Goal: Task Accomplishment & Management: Use online tool/utility

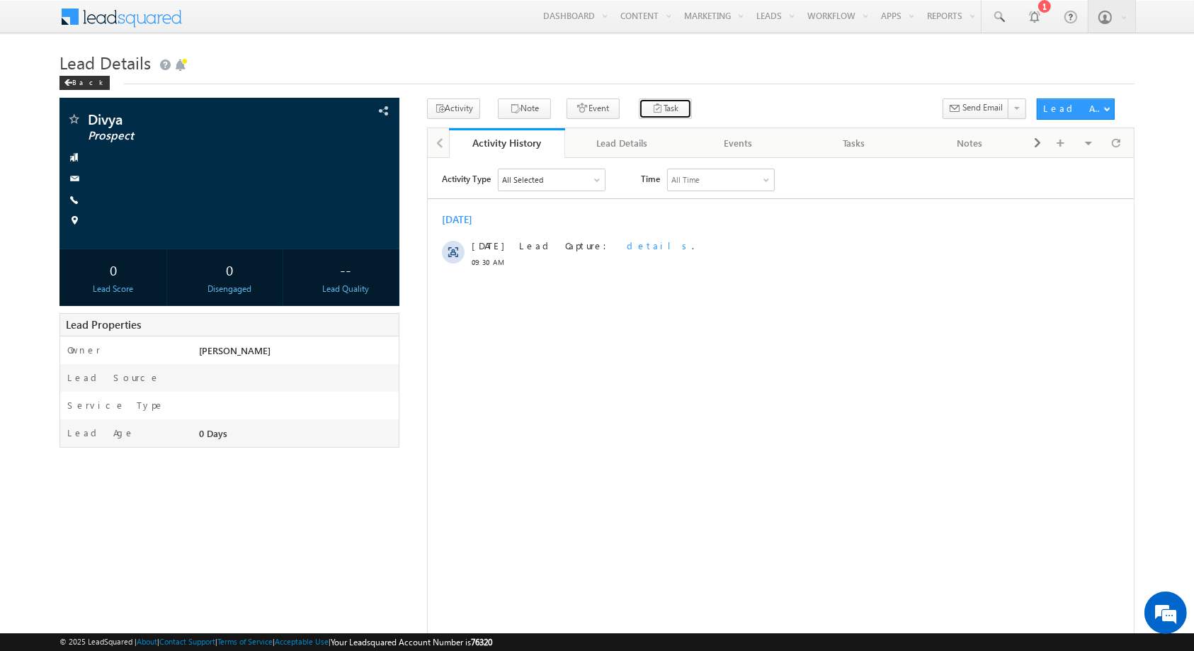
click at [652, 113] on icon "button" at bounding box center [657, 109] width 11 height 13
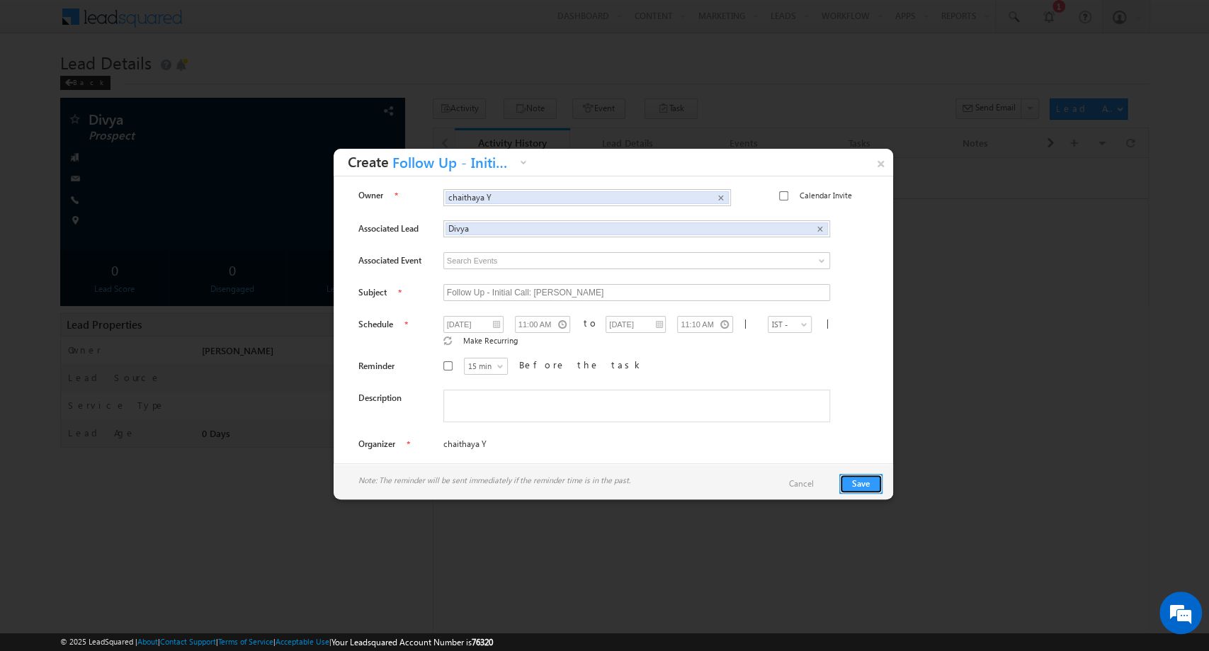
click at [869, 478] on button "Save" at bounding box center [861, 484] width 43 height 20
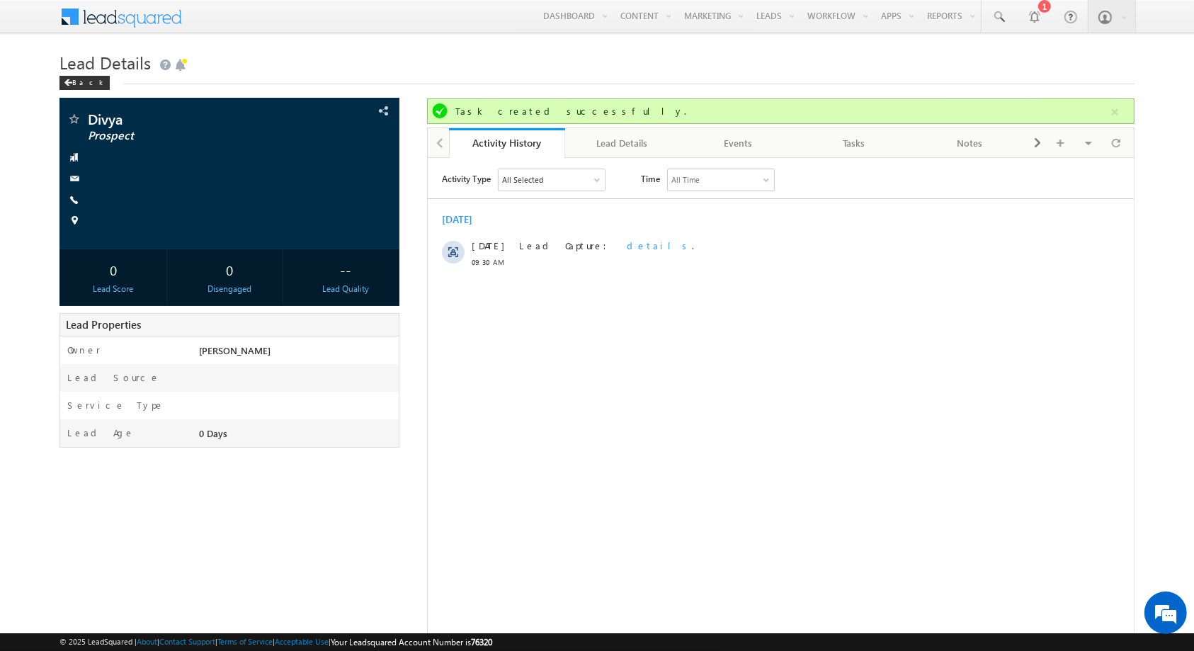
click at [842, 142] on div "Tasks" at bounding box center [854, 143] width 92 height 17
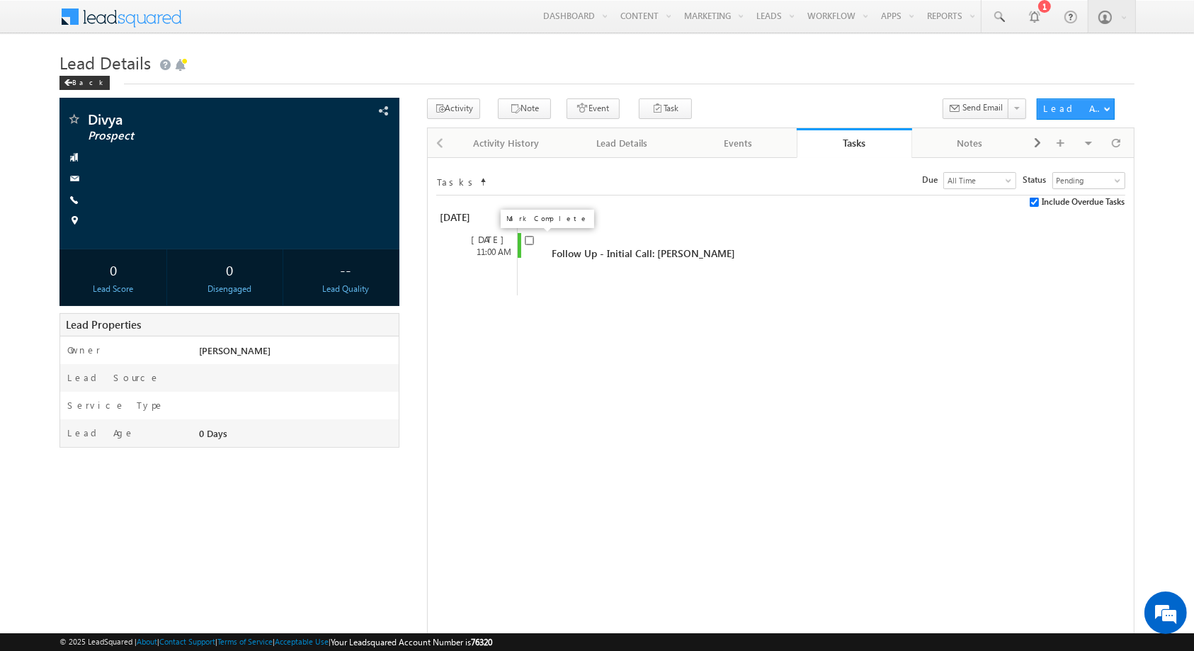
click at [531, 242] on input "checkbox" at bounding box center [529, 240] width 9 height 9
checkbox input "true"
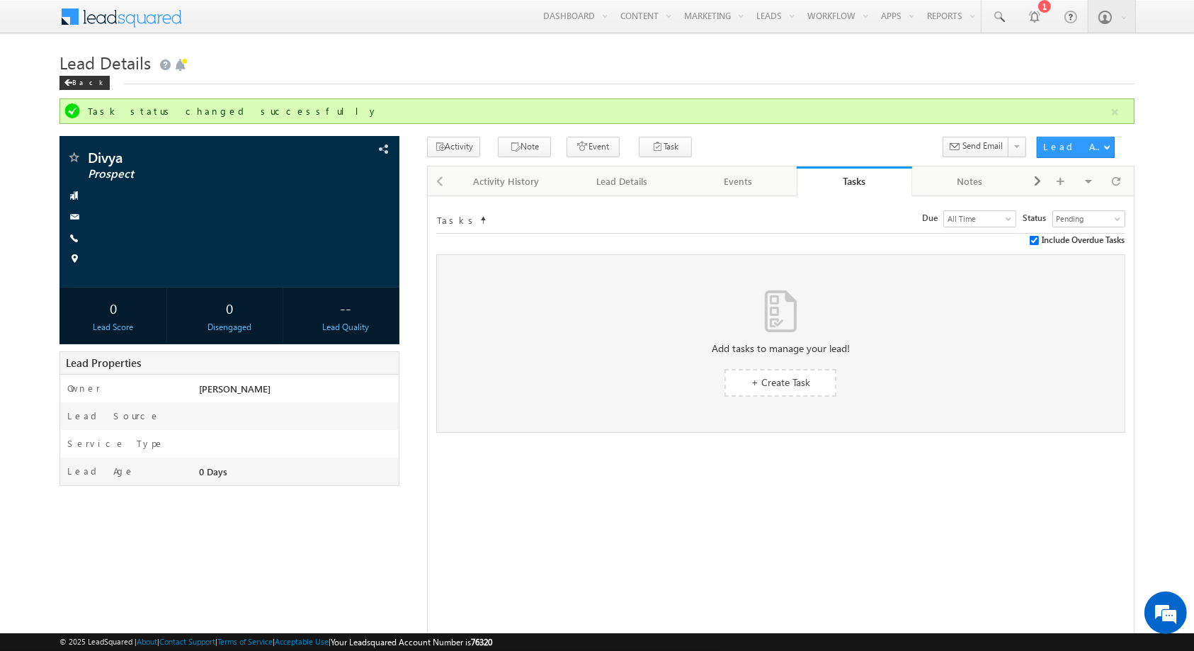
click at [765, 377] on span "+ Create Task" at bounding box center [781, 381] width 59 height 13
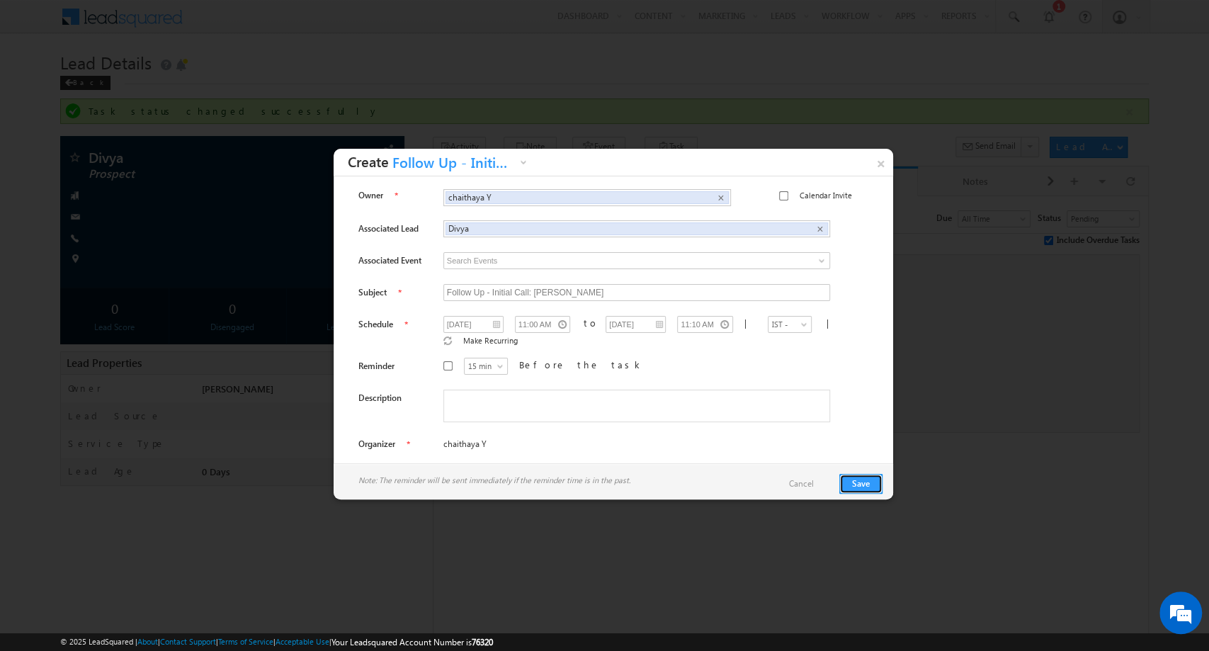
click at [876, 489] on button "Save" at bounding box center [861, 484] width 43 height 20
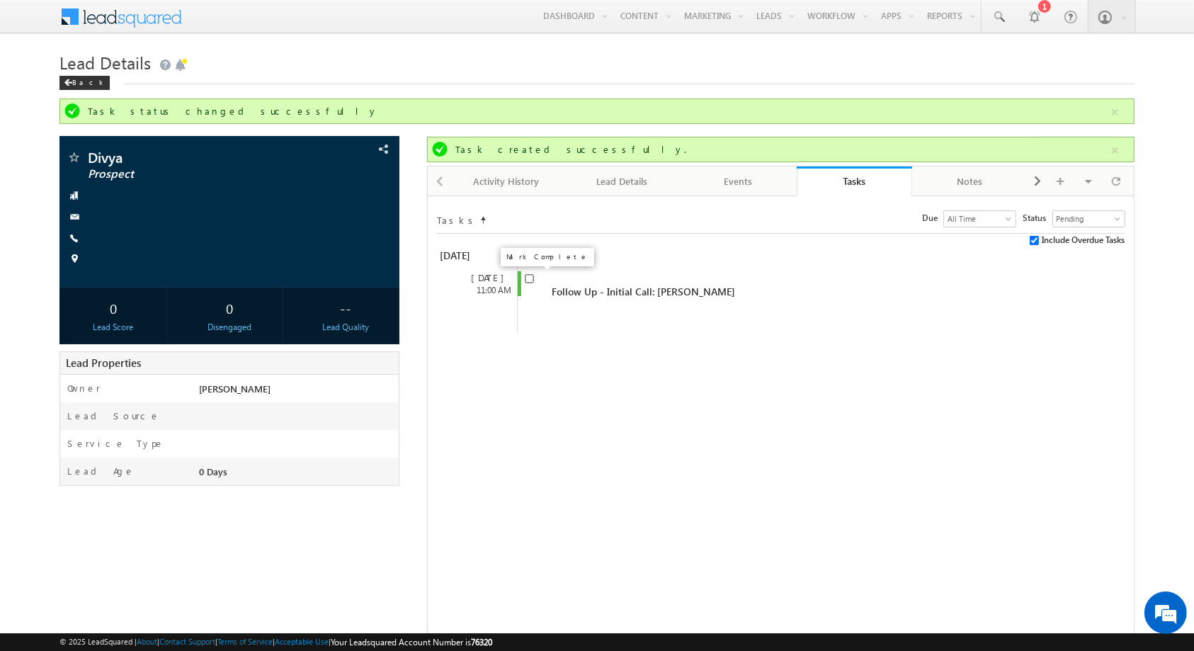
click at [528, 279] on input "checkbox" at bounding box center [529, 278] width 9 height 9
checkbox input "true"
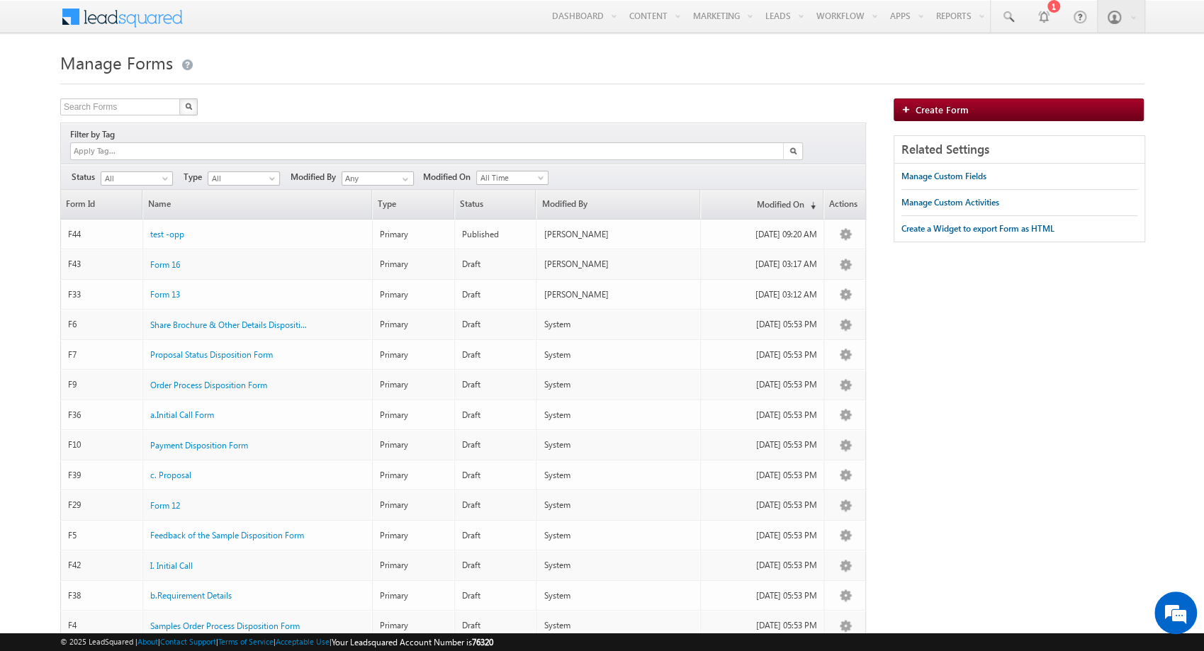
click at [966, 105] on link "Create Form" at bounding box center [1018, 109] width 250 height 23
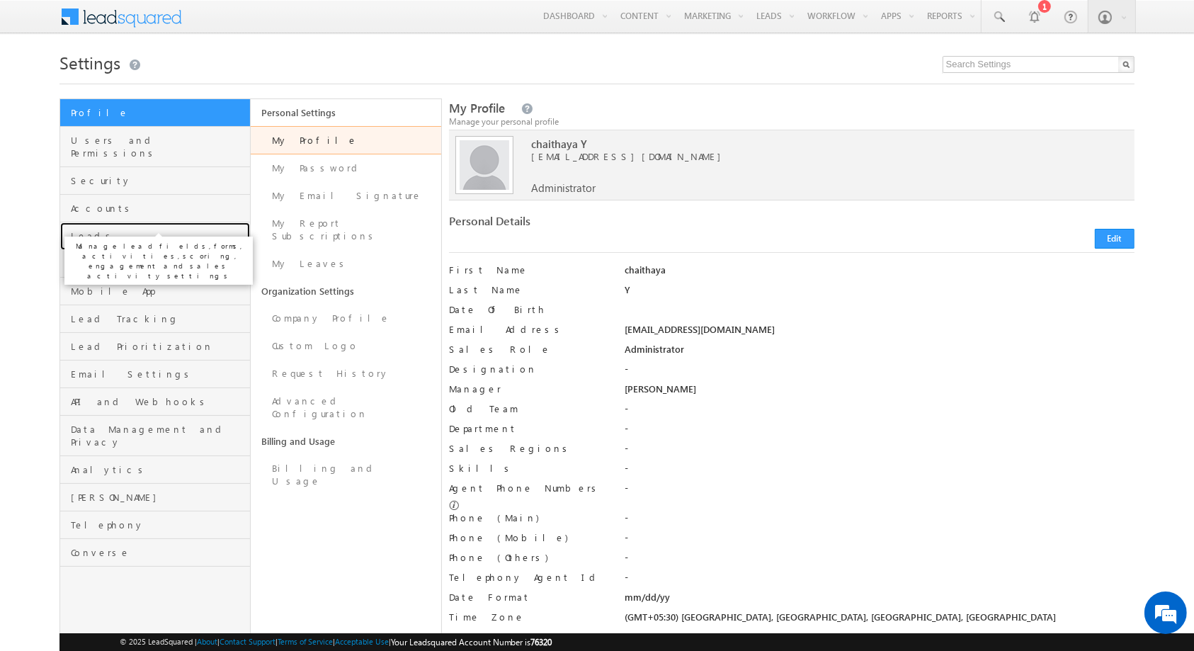
click at [174, 230] on span "Leads" at bounding box center [159, 236] width 176 height 13
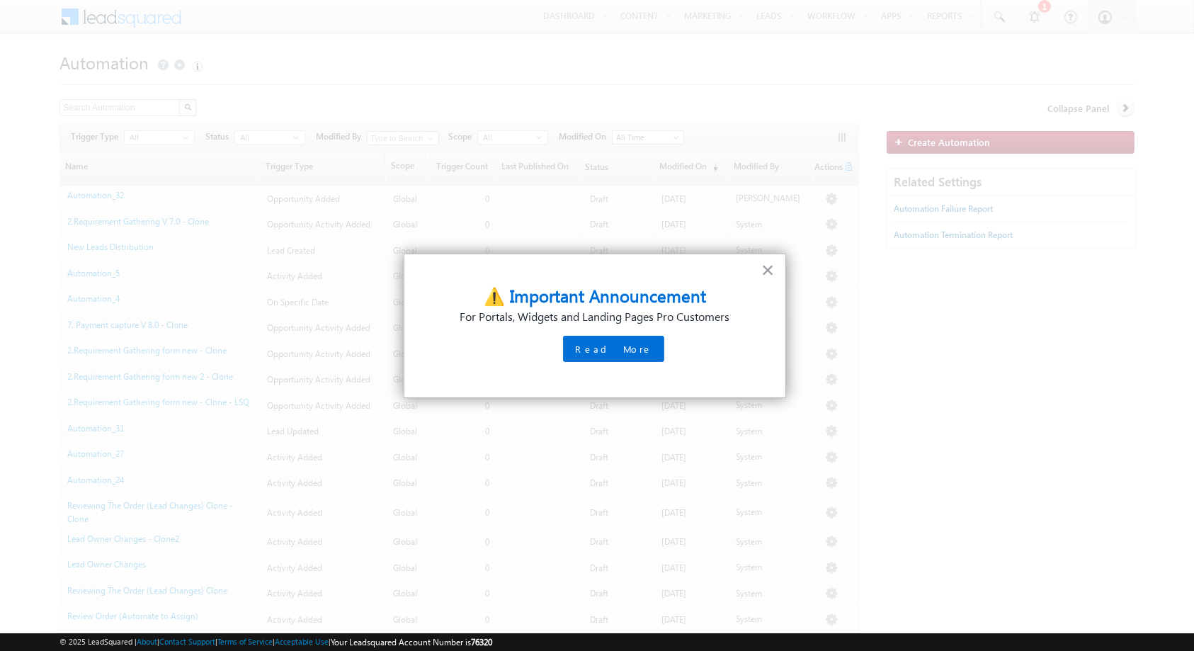
click at [774, 274] on button "×" at bounding box center [768, 270] width 13 height 23
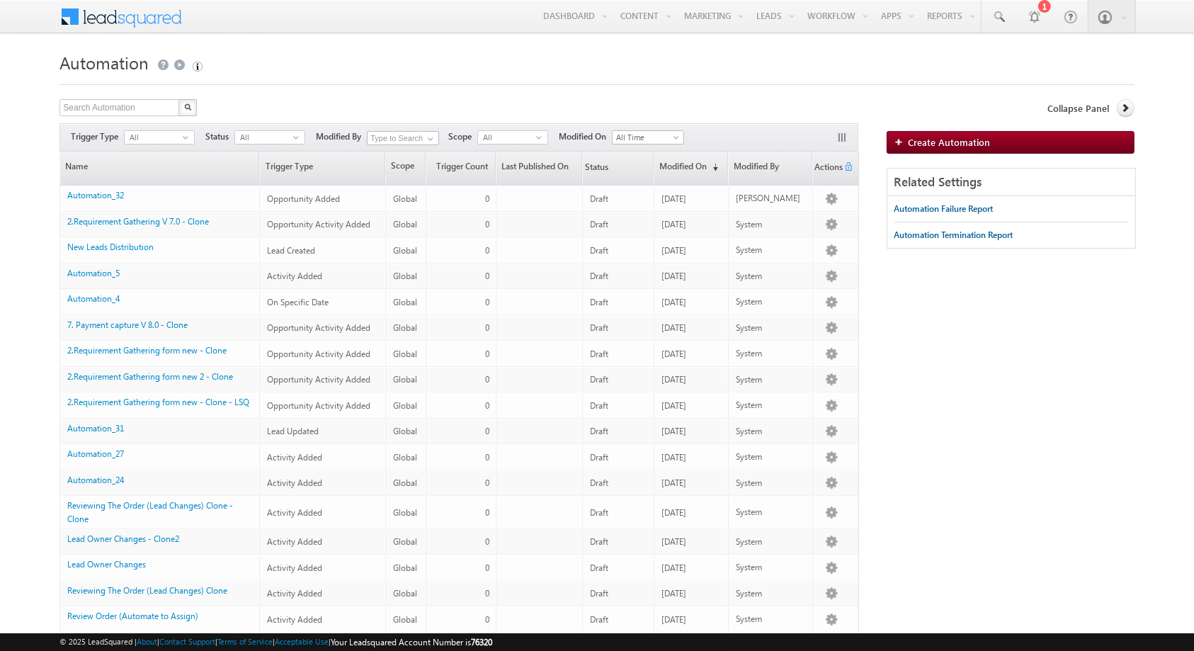
click at [944, 131] on link "Create Automation" at bounding box center [1011, 142] width 248 height 23
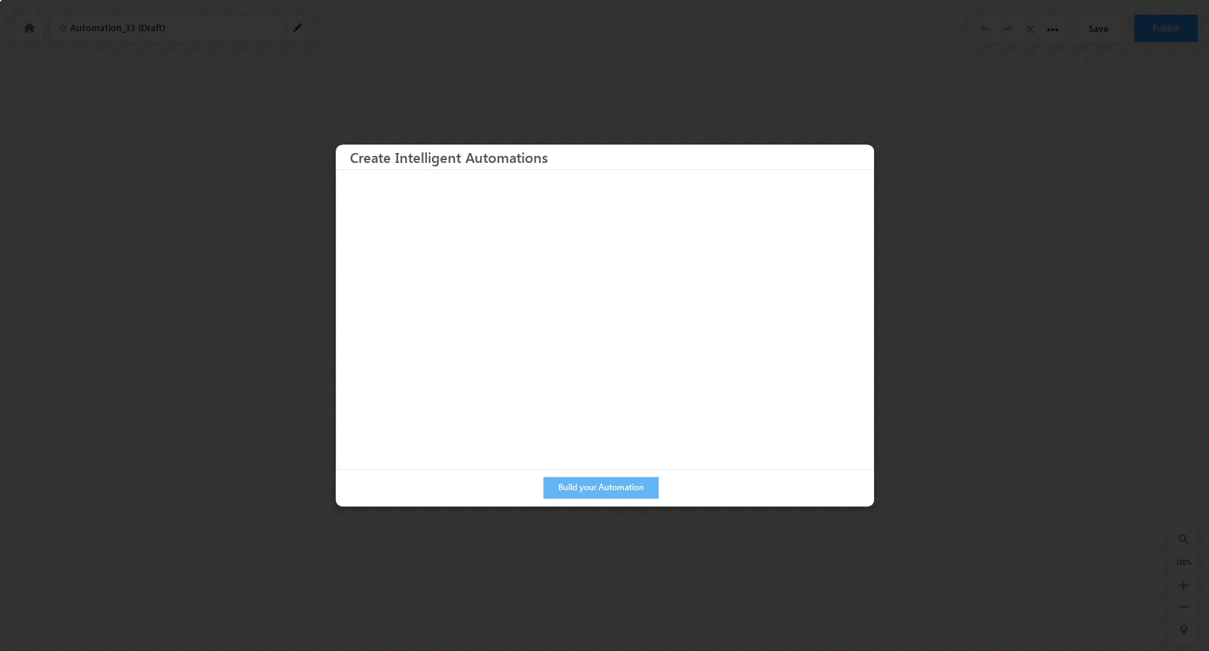
click at [787, 116] on div at bounding box center [604, 325] width 1209 height 651
click at [589, 485] on button "Build your Automation" at bounding box center [600, 488] width 115 height 22
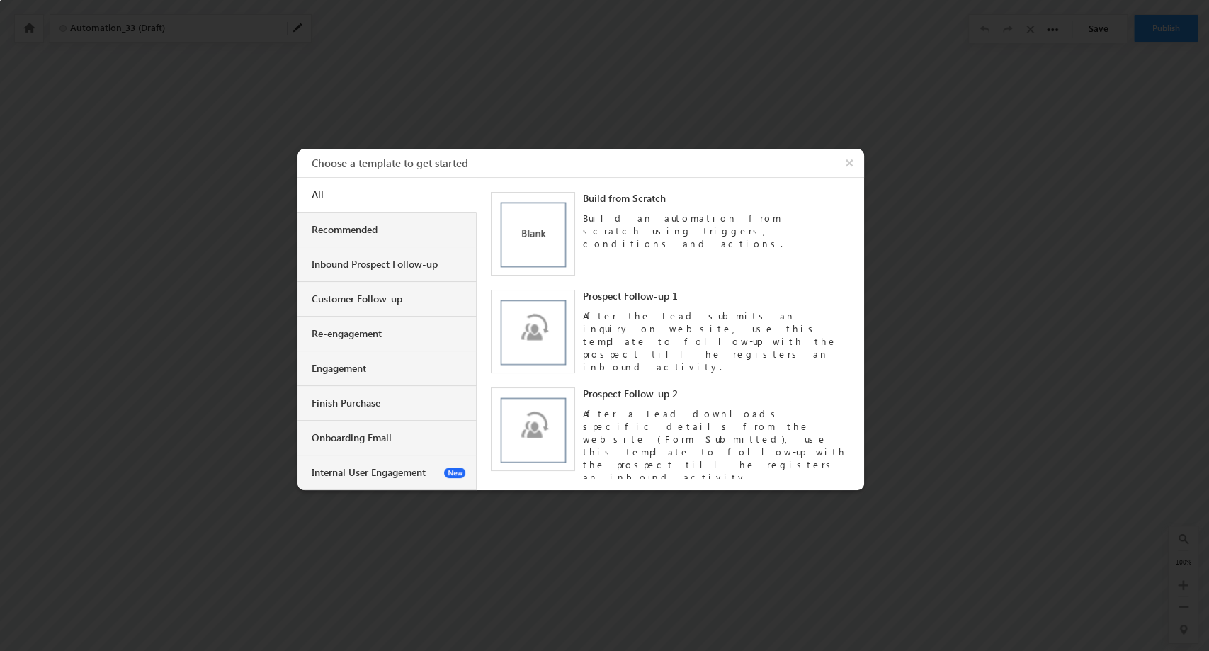
click at [446, 261] on div "Inbound Prospect Follow-up" at bounding box center [389, 264] width 154 height 13
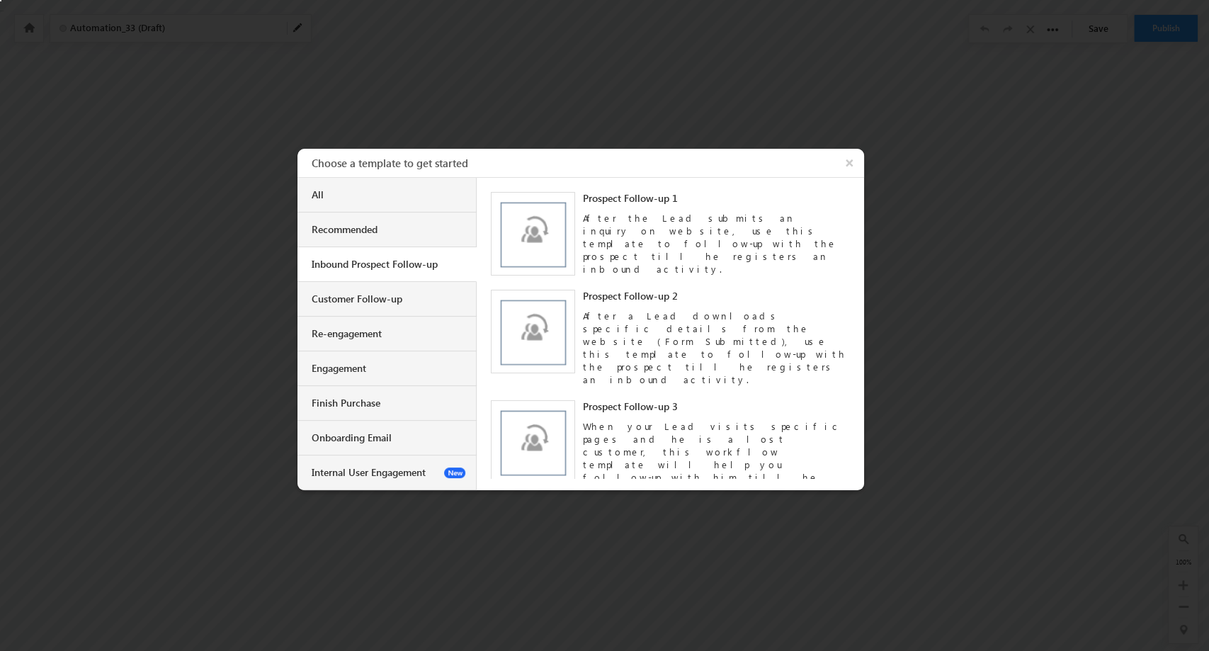
click at [412, 228] on div "Recommended" at bounding box center [389, 229] width 154 height 13
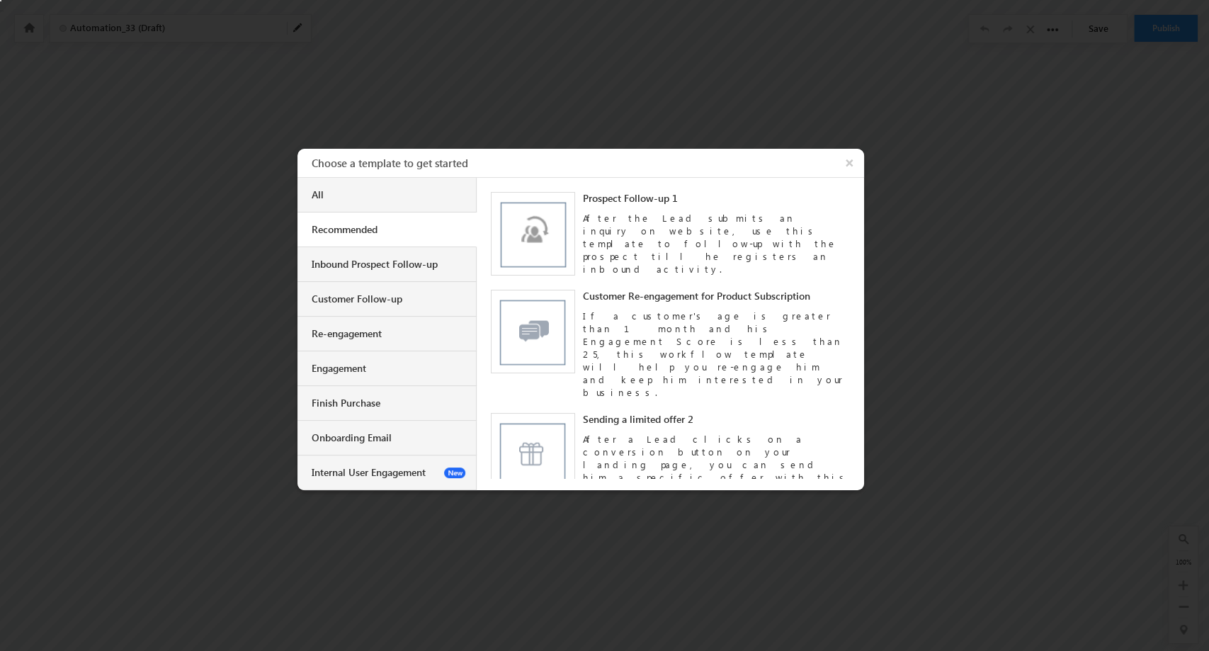
click at [403, 203] on div "All" at bounding box center [387, 195] width 179 height 35
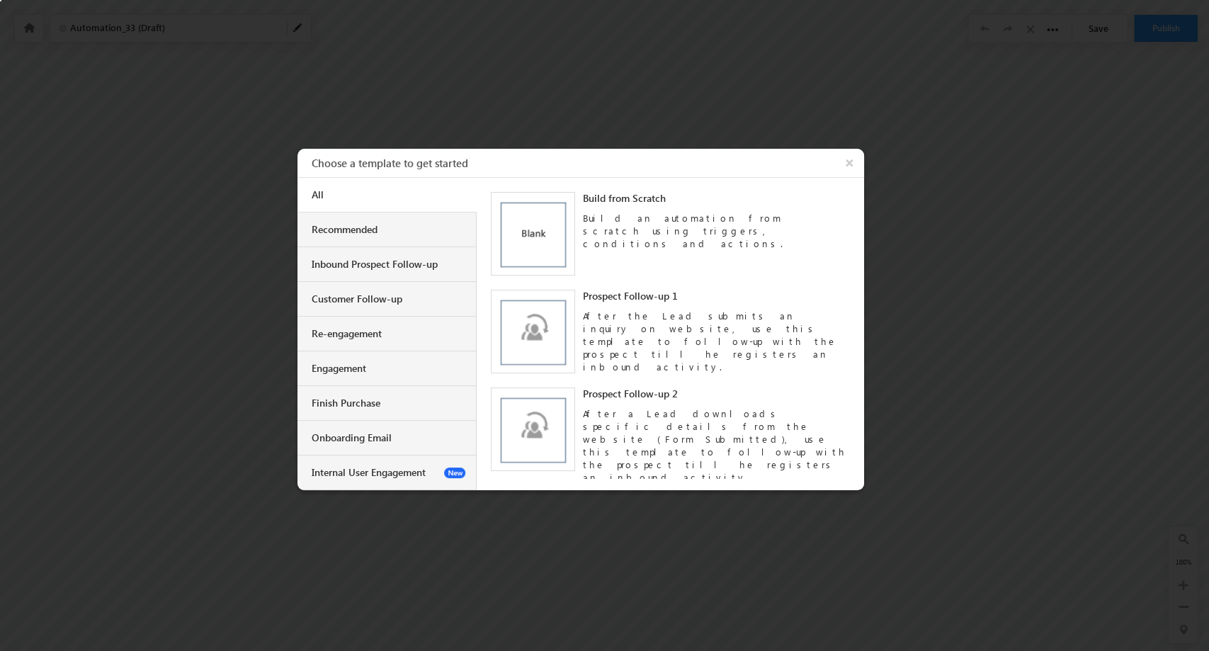
click at [540, 226] on img at bounding box center [533, 234] width 84 height 84
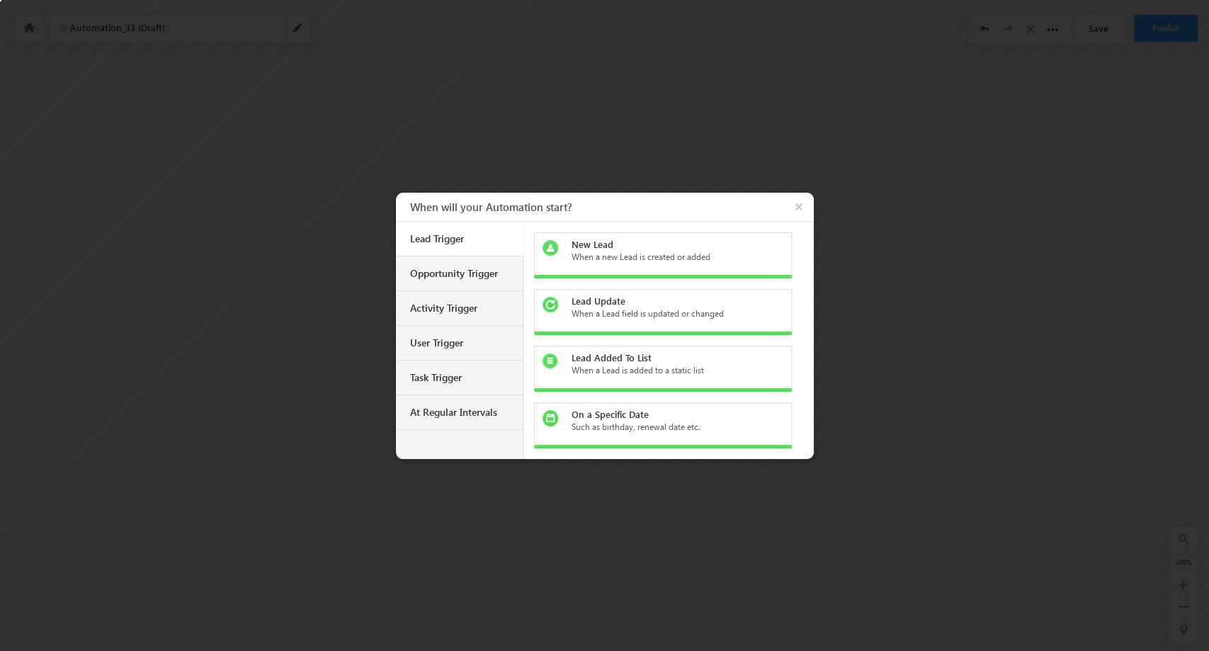
click at [479, 381] on div "Task Trigger" at bounding box center [461, 377] width 102 height 13
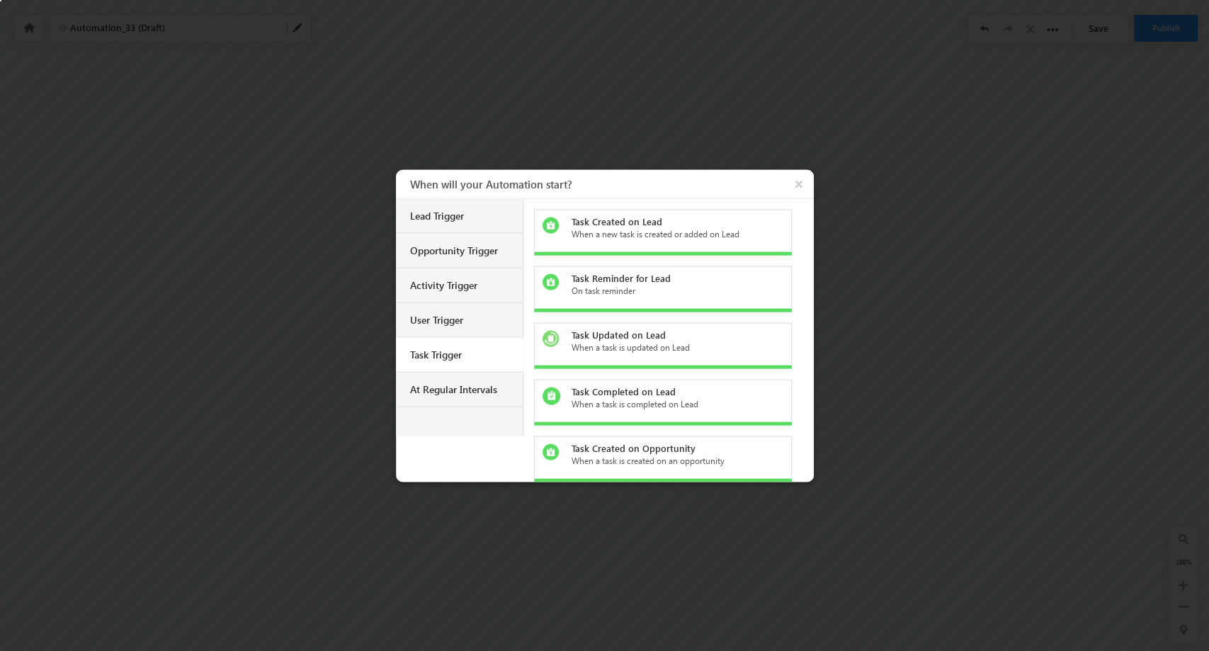
click at [668, 237] on div "When a new task is created or added on Lead" at bounding box center [671, 233] width 200 height 13
checkbox input "false"
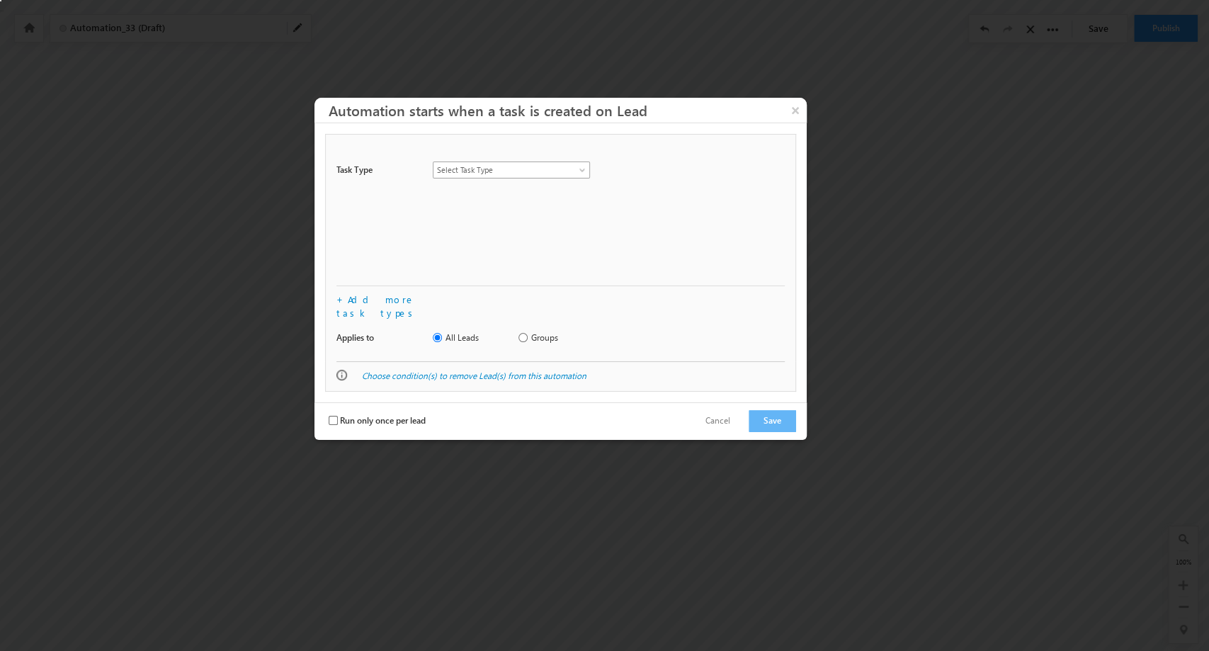
click at [527, 173] on span "Select Task Type" at bounding box center [504, 170] width 140 height 13
click at [534, 197] on link "Follow Up - Initial Call" at bounding box center [512, 200] width 157 height 13
click at [776, 410] on button "Save" at bounding box center [772, 421] width 47 height 22
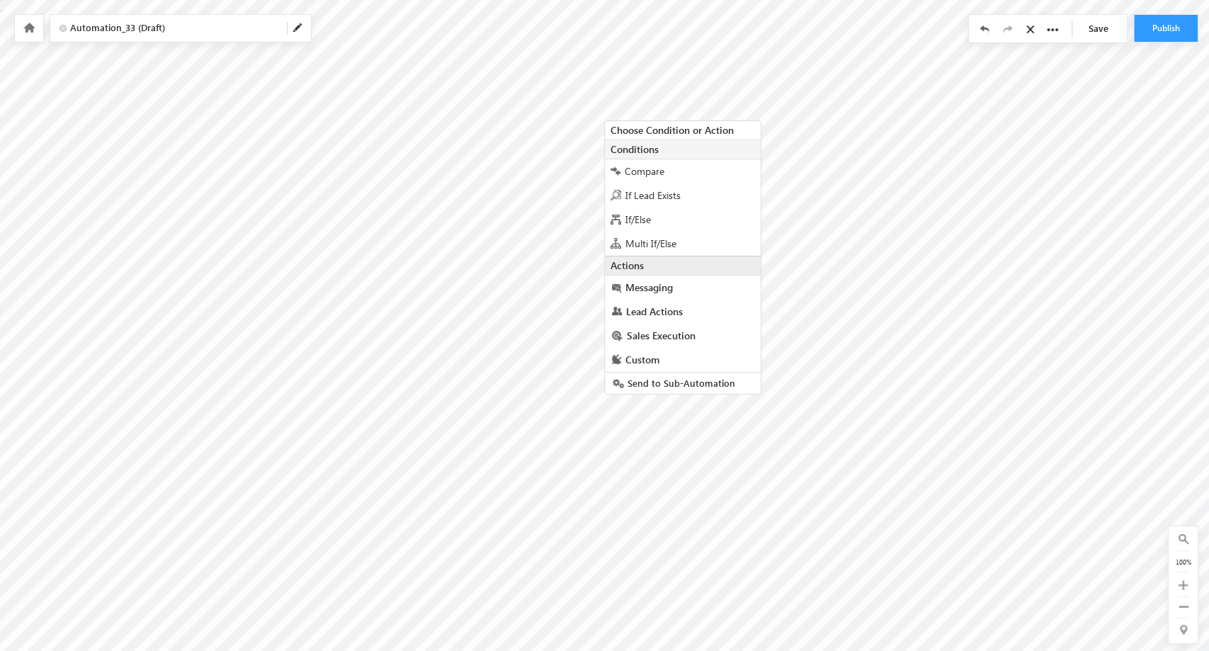
click at [683, 221] on div "If/Else" at bounding box center [683, 220] width 156 height 24
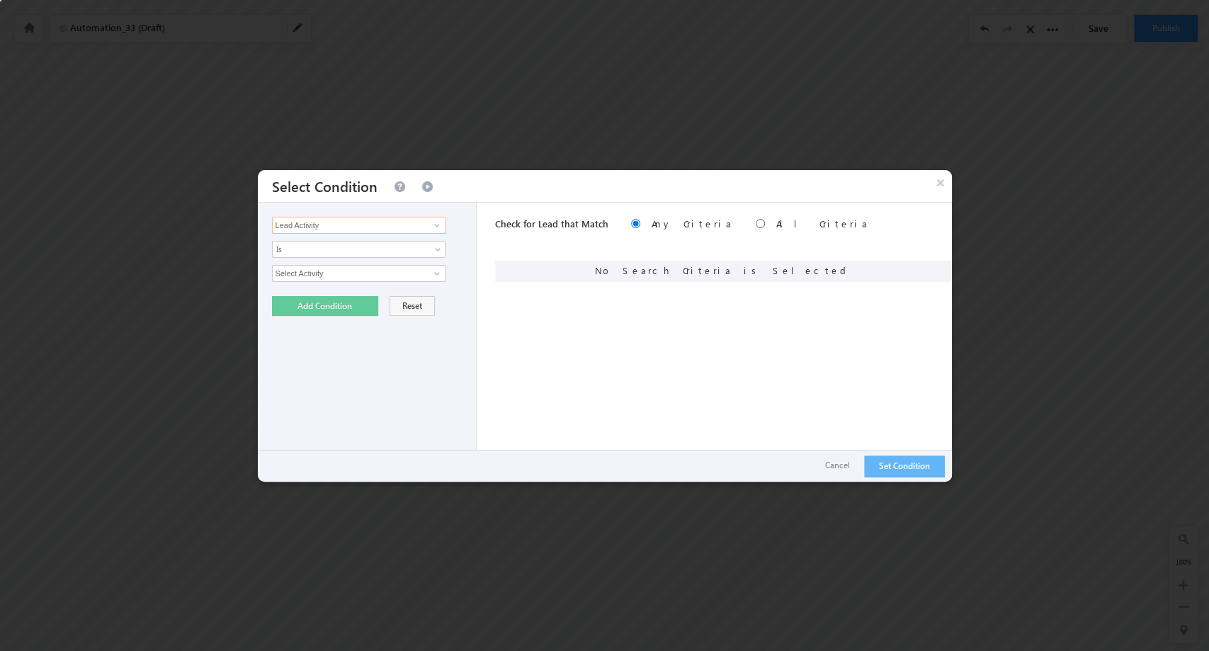
click at [397, 225] on input "Lead Activity" at bounding box center [359, 225] width 174 height 17
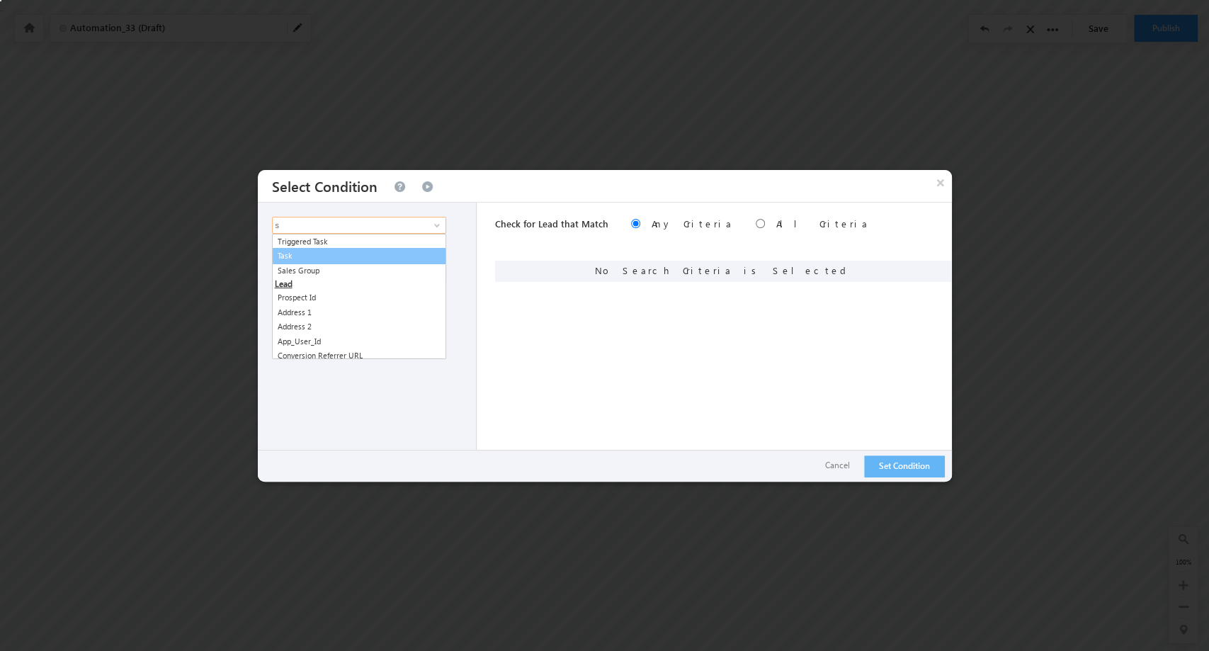
click at [401, 257] on link "Task" at bounding box center [359, 256] width 174 height 16
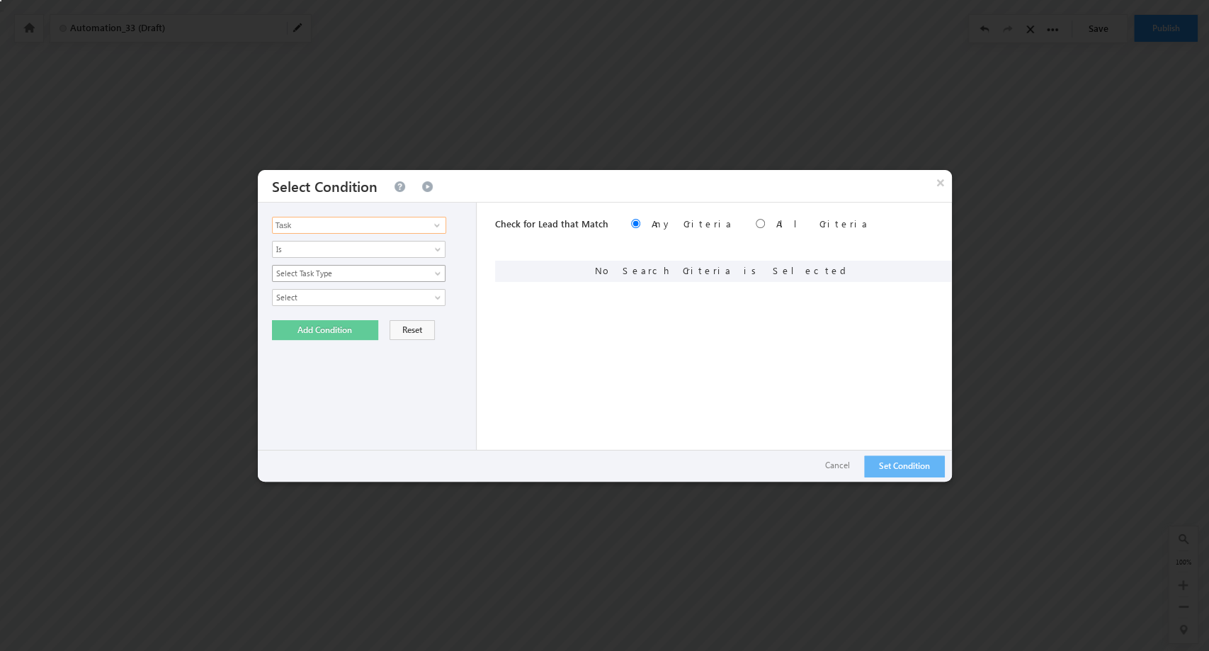
type input "Task"
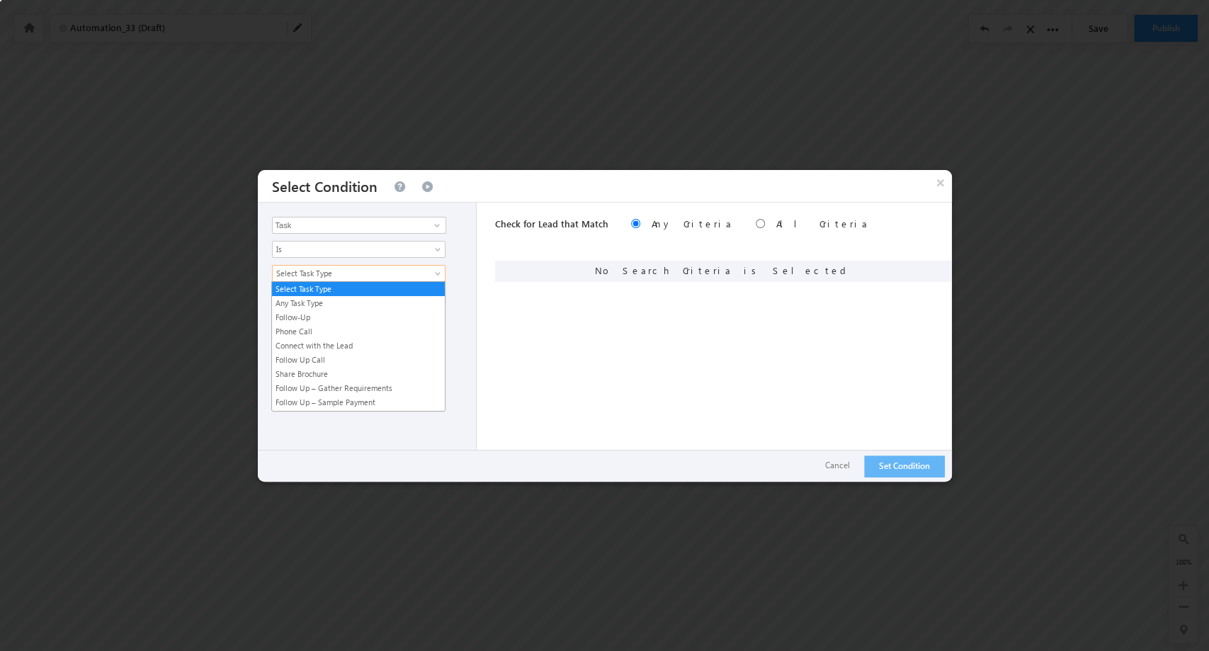
click at [375, 275] on span "Select Task Type" at bounding box center [350, 273] width 154 height 13
click at [453, 298] on div "Select Any Owner Status Select" at bounding box center [371, 297] width 198 height 17
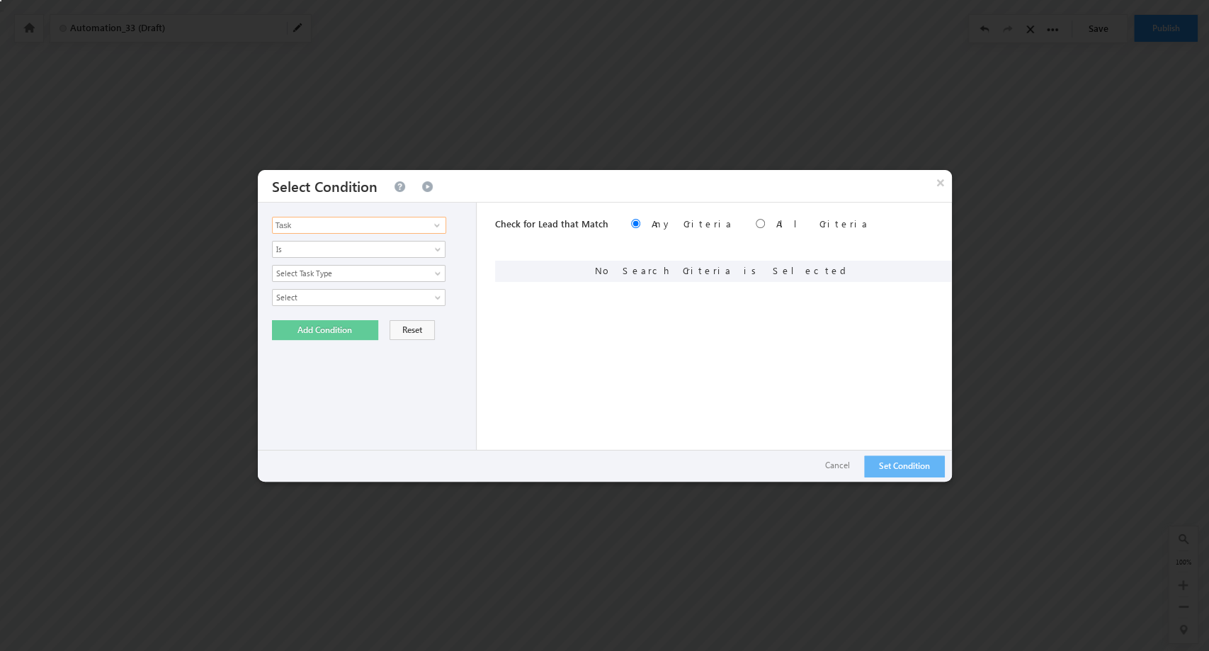
click at [383, 222] on input "Task" at bounding box center [359, 225] width 174 height 17
click at [417, 230] on input "Task" at bounding box center [359, 225] width 174 height 17
click at [938, 186] on button "×" at bounding box center [940, 182] width 23 height 25
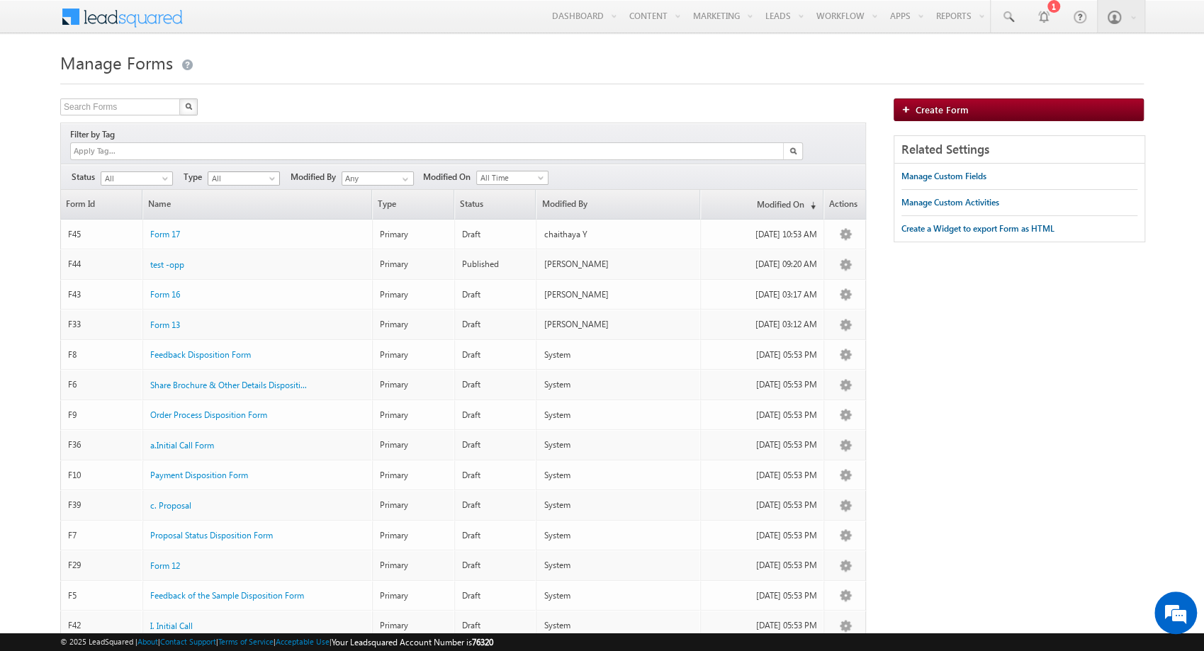
click at [263, 172] on span "All" at bounding box center [241, 178] width 67 height 13
click at [157, 172] on span "All" at bounding box center [134, 178] width 67 height 13
click at [152, 202] on link "Published" at bounding box center [137, 206] width 72 height 13
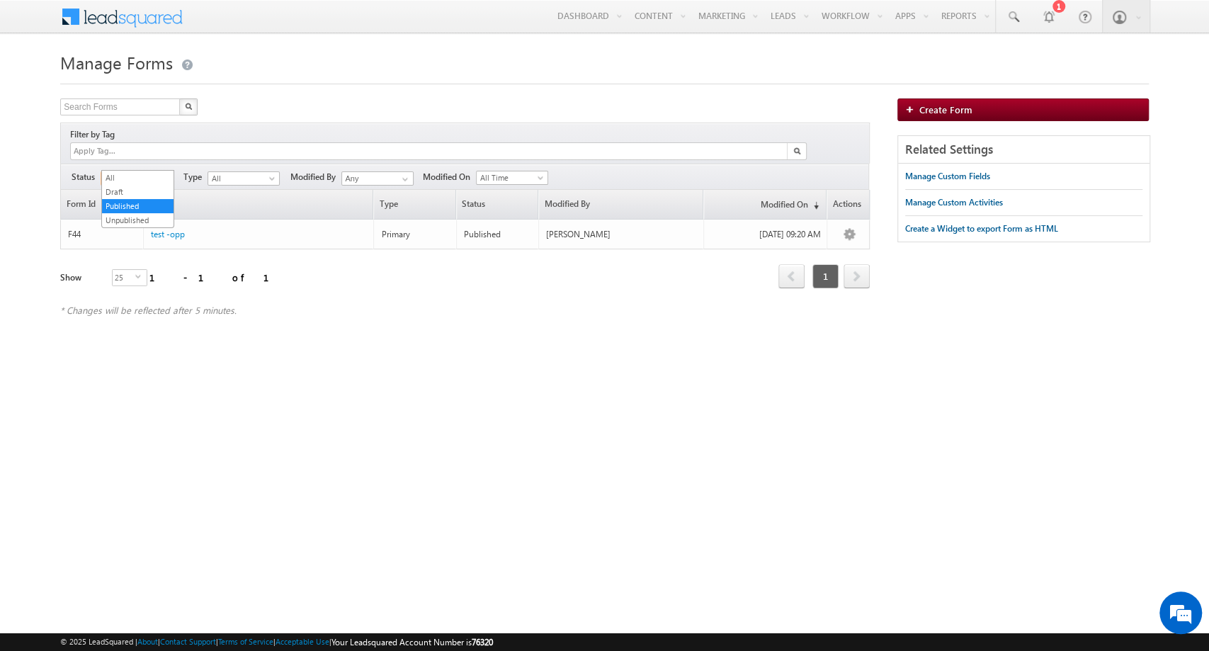
click at [150, 172] on span "Published" at bounding box center [134, 178] width 67 height 13
click at [149, 177] on link "All" at bounding box center [138, 177] width 72 height 13
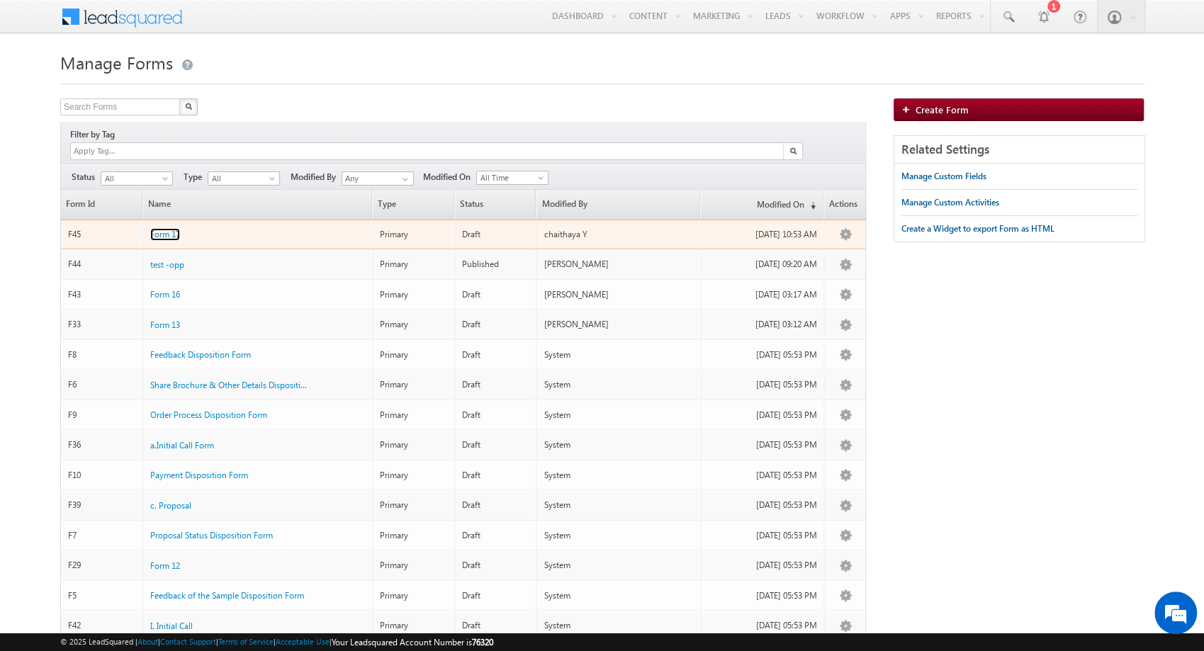
click at [162, 229] on span "Form 17" at bounding box center [165, 234] width 30 height 11
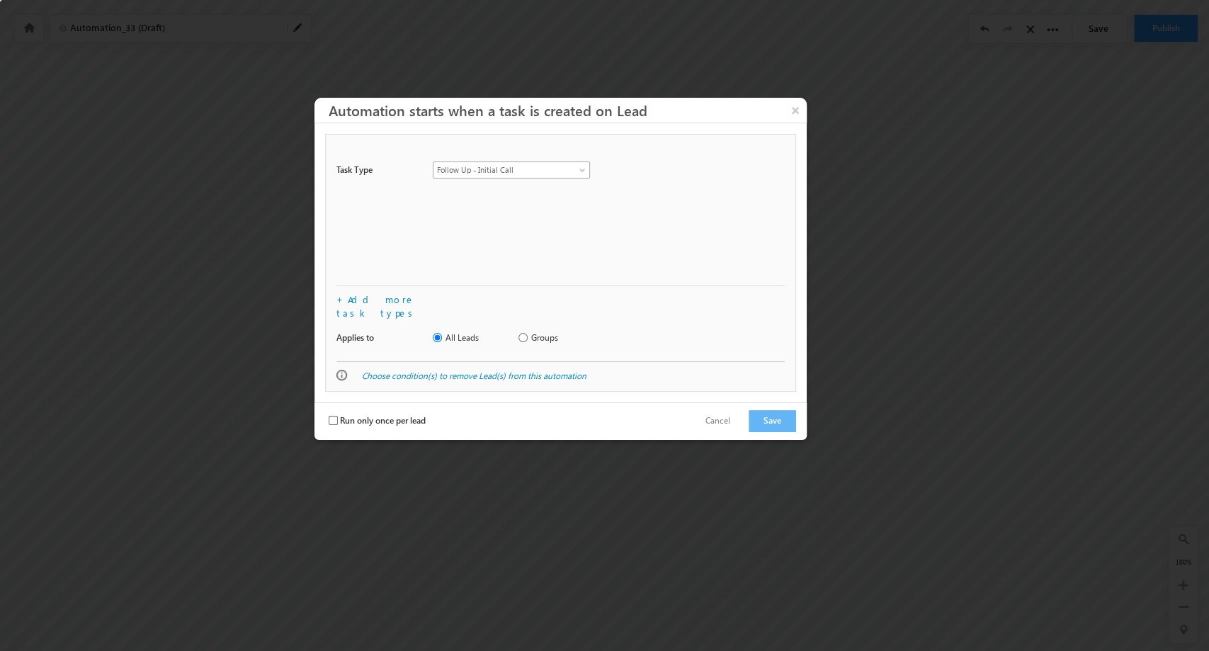
click at [570, 171] on span "Follow Up - Initial Call" at bounding box center [504, 170] width 140 height 13
click at [793, 106] on button "×" at bounding box center [795, 110] width 23 height 25
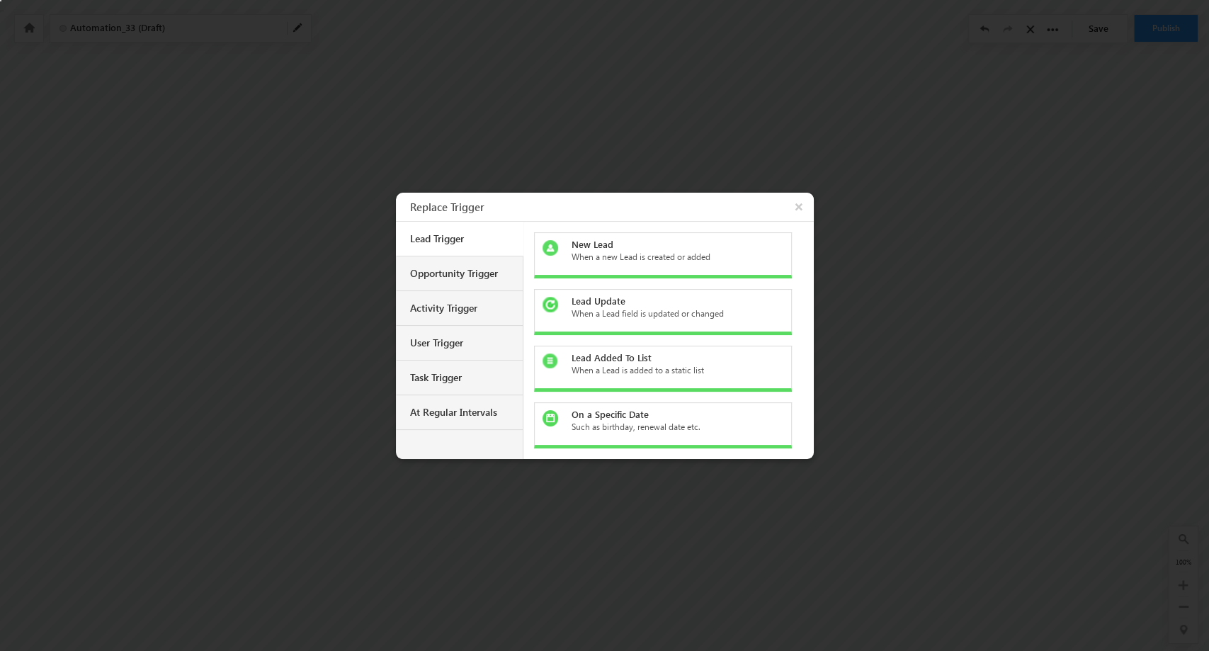
click at [443, 369] on div "Task Trigger" at bounding box center [459, 378] width 127 height 35
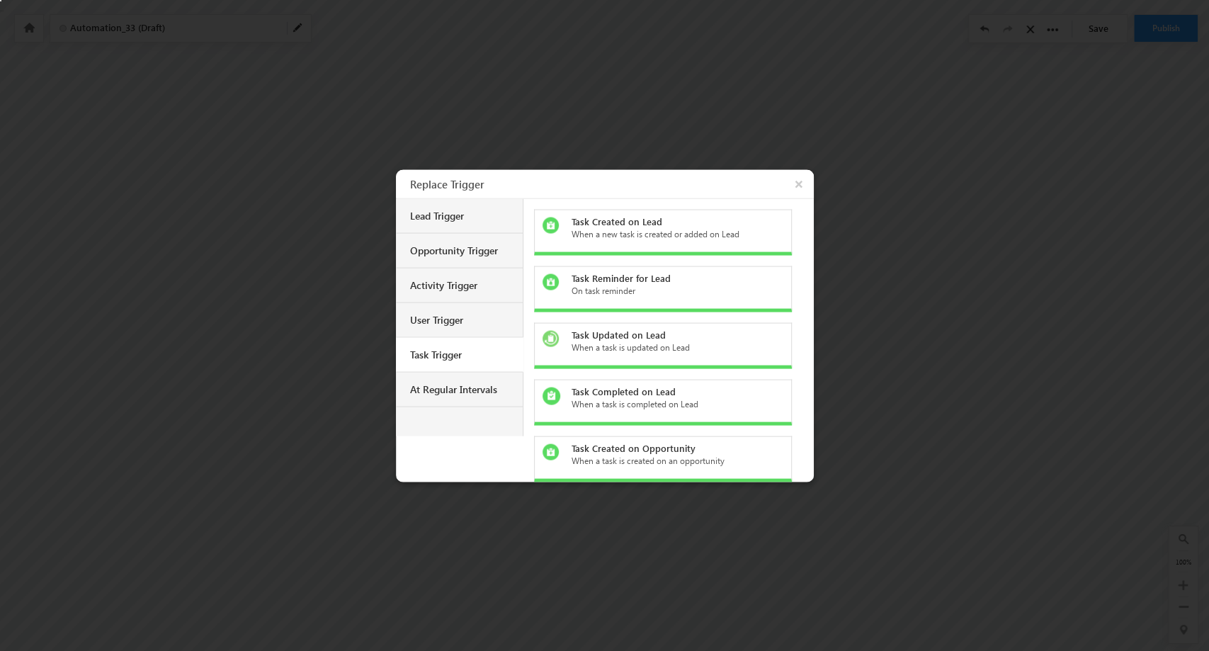
click at [653, 230] on div "When a new task is created or added on Lead" at bounding box center [671, 233] width 200 height 13
checkbox input "false"
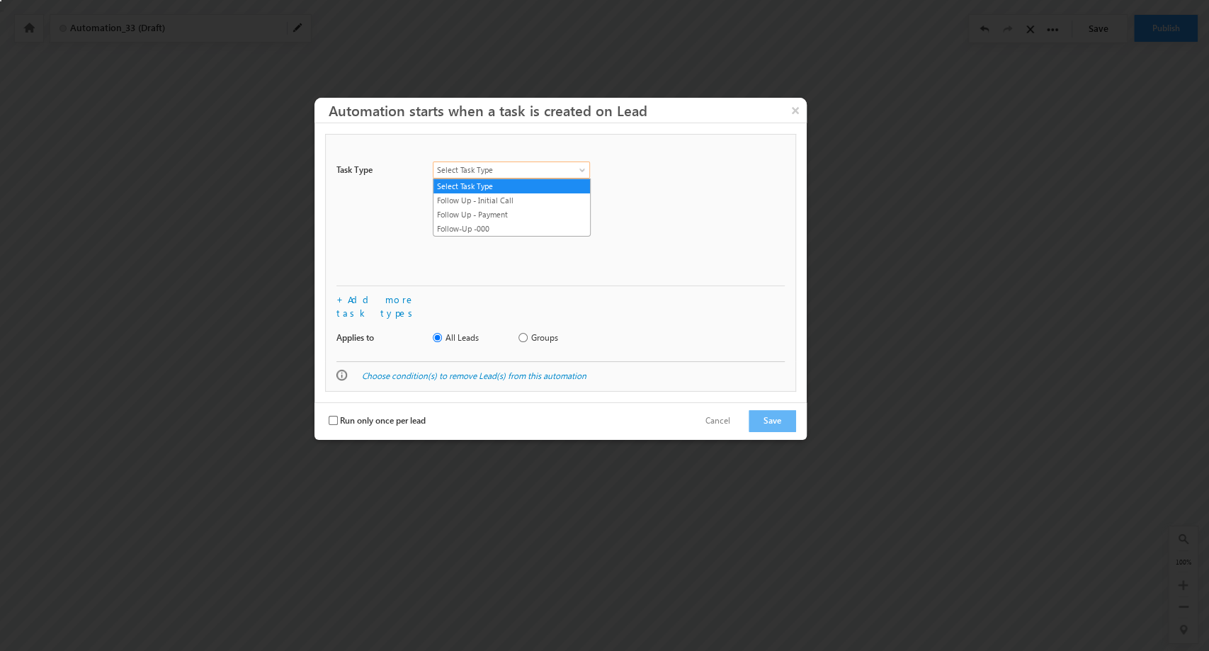
click at [521, 165] on span "Select Task Type" at bounding box center [504, 170] width 140 height 13
click at [793, 111] on button "×" at bounding box center [795, 110] width 23 height 25
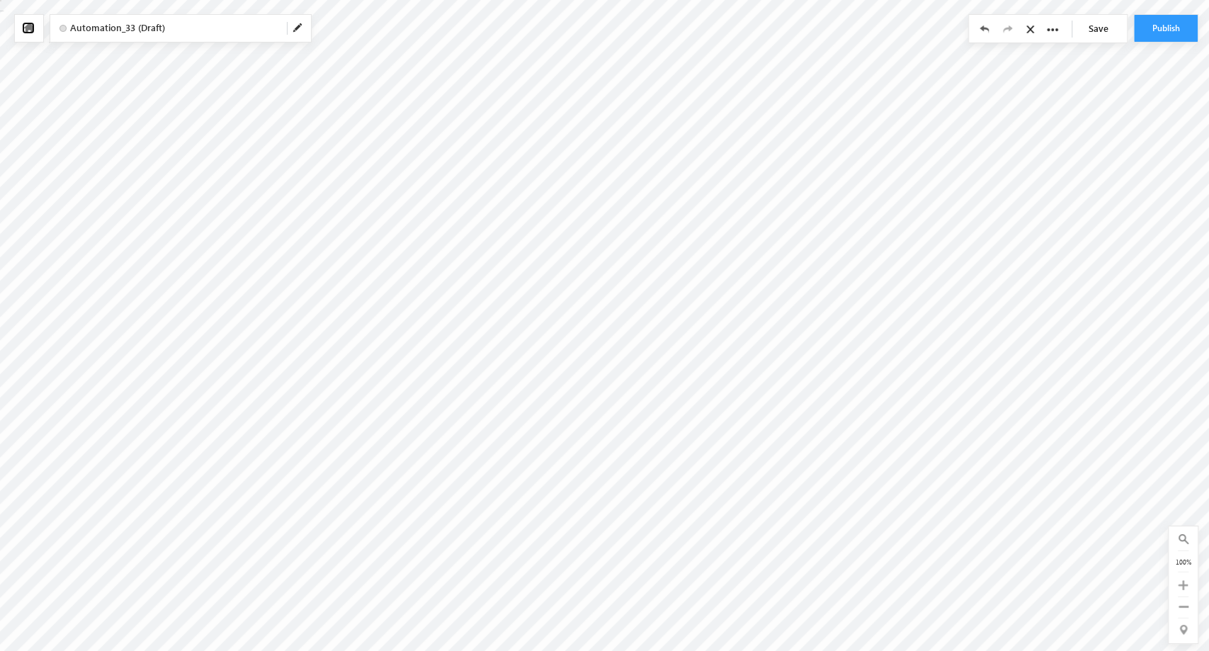
click at [32, 28] on icon at bounding box center [28, 28] width 11 height 10
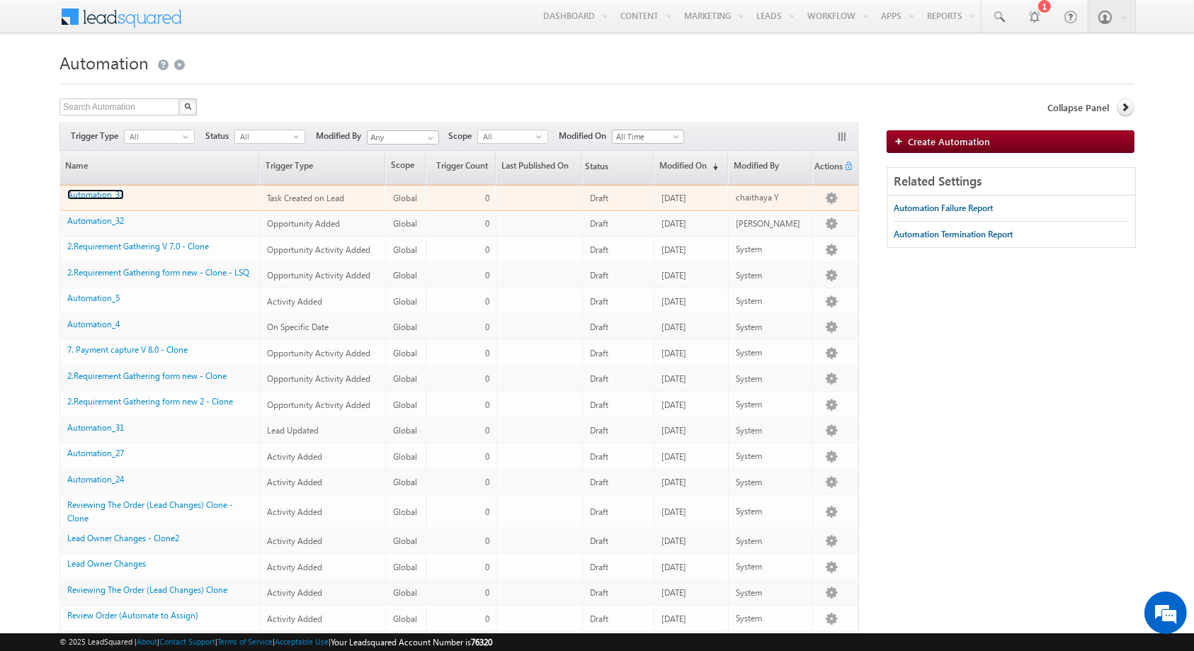
click at [108, 196] on link "Automation_33" at bounding box center [95, 194] width 57 height 11
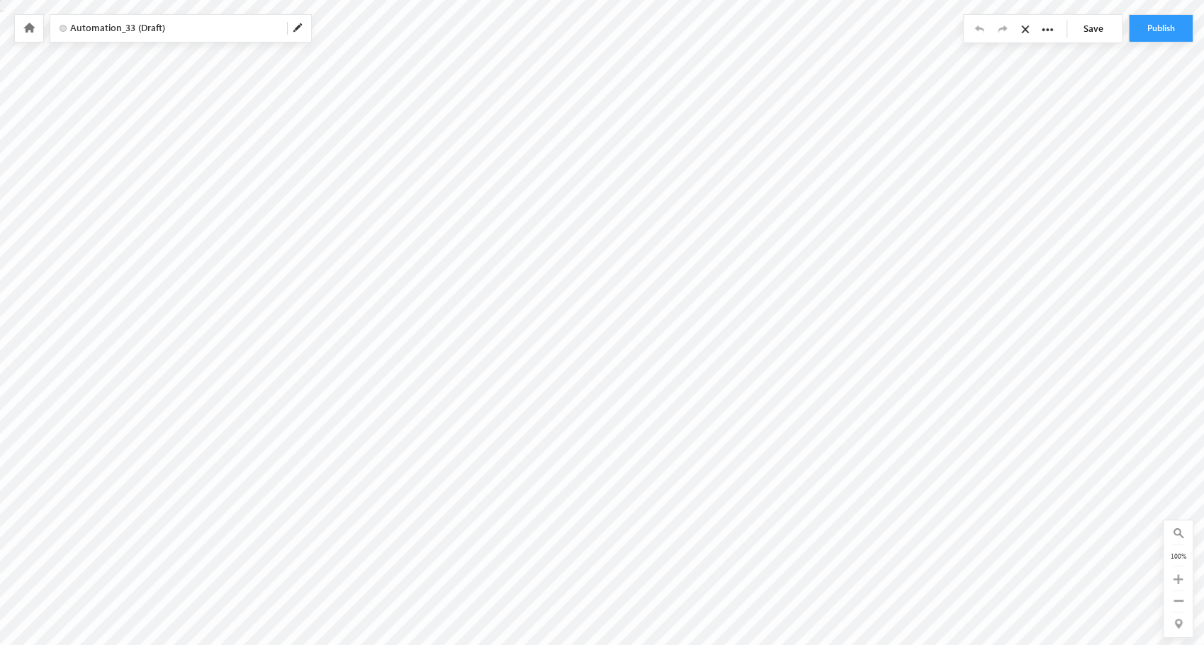
checkbox input "false"
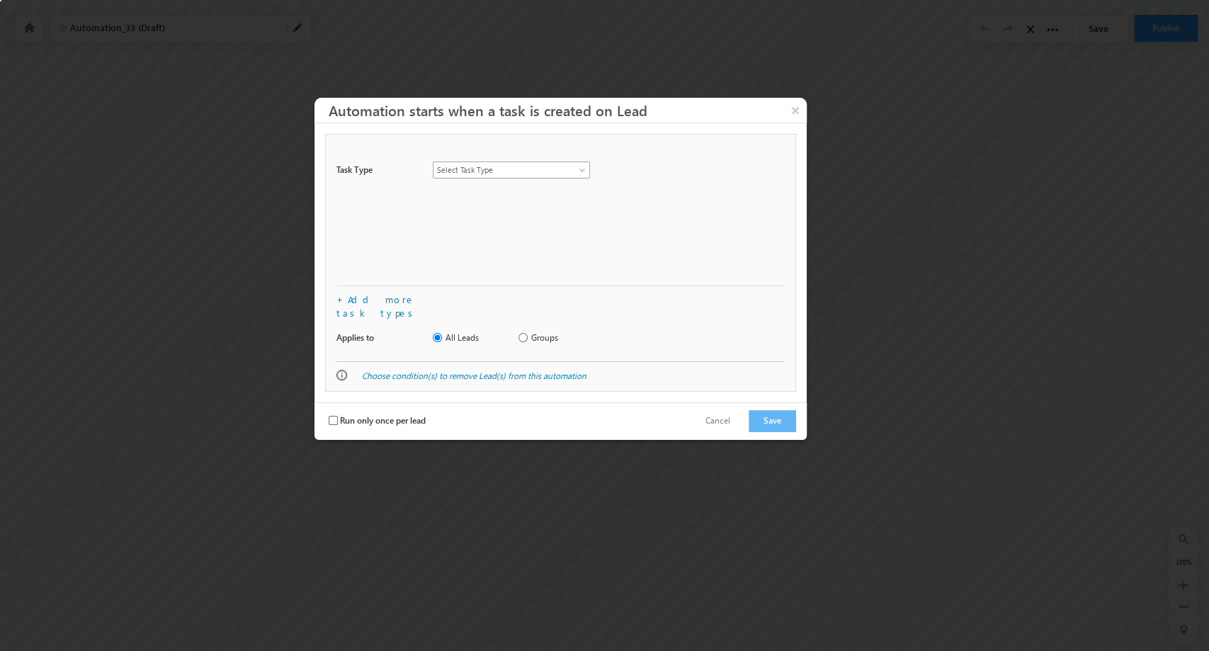
click at [546, 171] on span "Select Task Type" at bounding box center [504, 170] width 140 height 13
click at [569, 201] on link "Follow Up - Initial Call" at bounding box center [512, 200] width 157 height 13
click at [786, 416] on button "Save" at bounding box center [772, 421] width 47 height 22
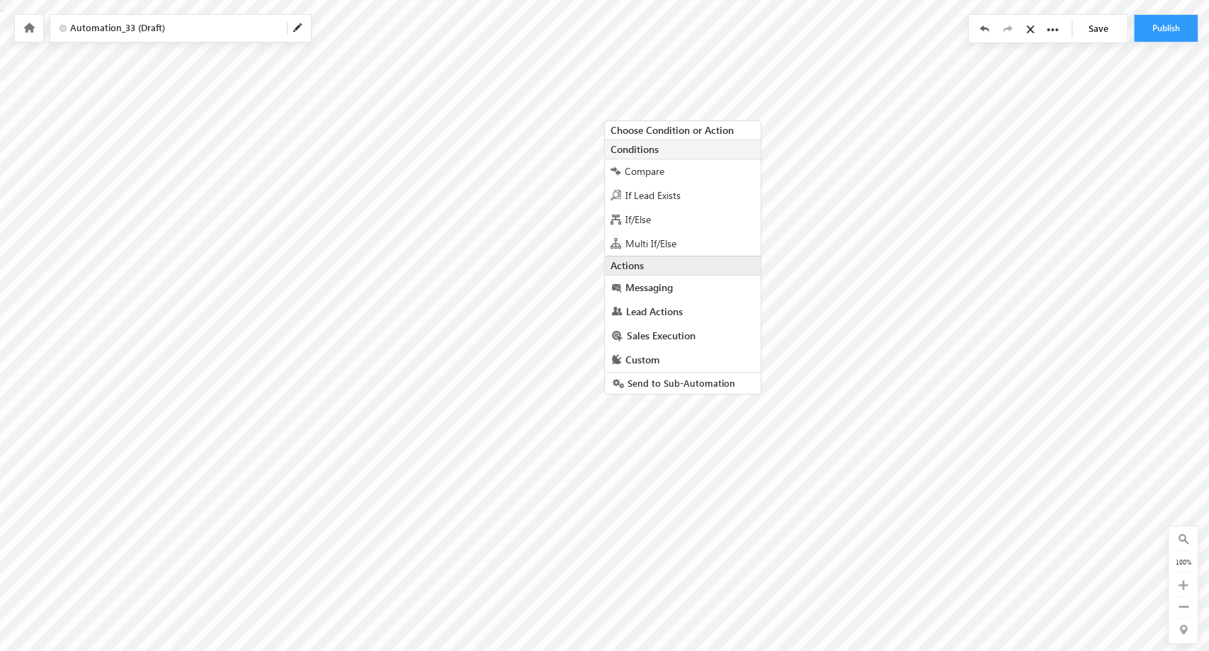
click at [684, 225] on div "If/Else" at bounding box center [683, 220] width 156 height 24
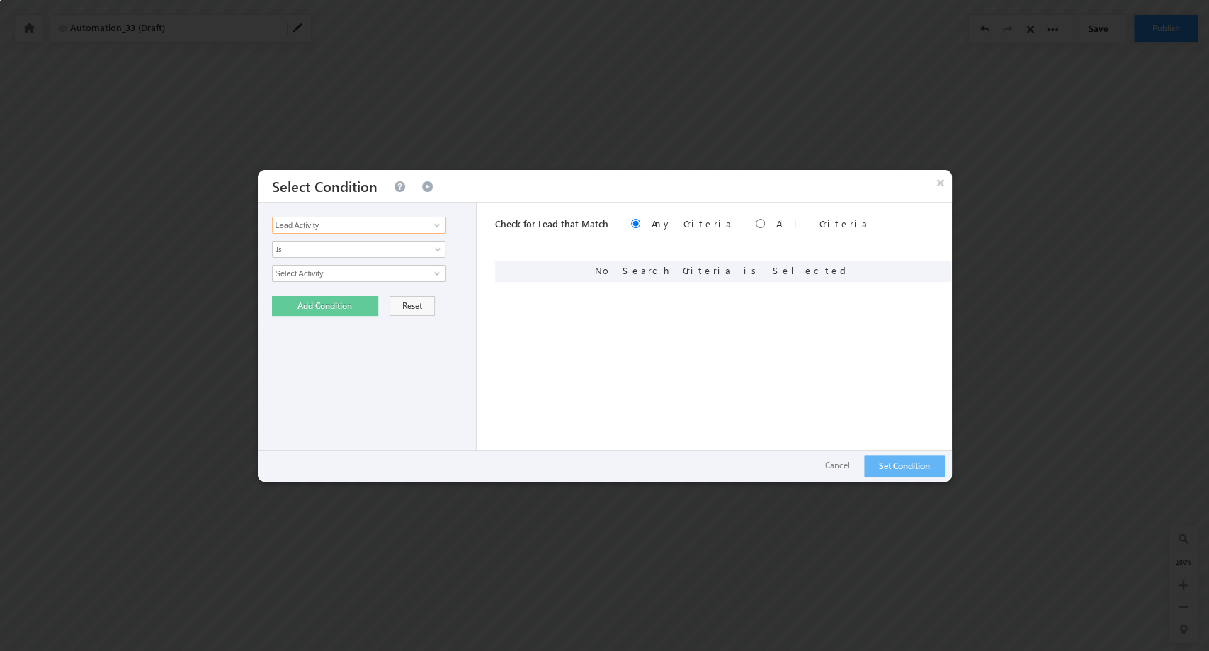
click at [413, 222] on input "Lead Activity" at bounding box center [359, 225] width 174 height 17
